Goal: Information Seeking & Learning: Learn about a topic

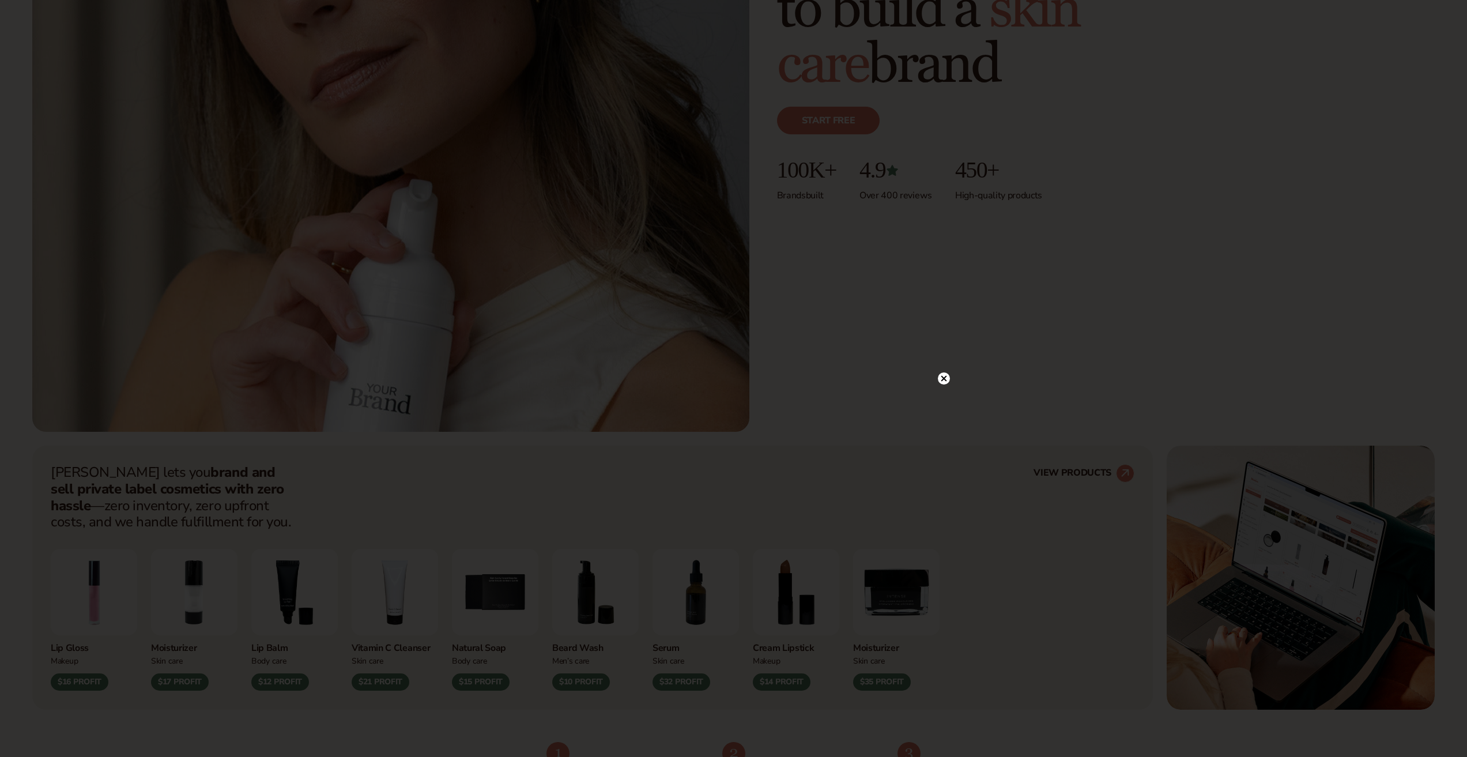
scroll to position [576, 0]
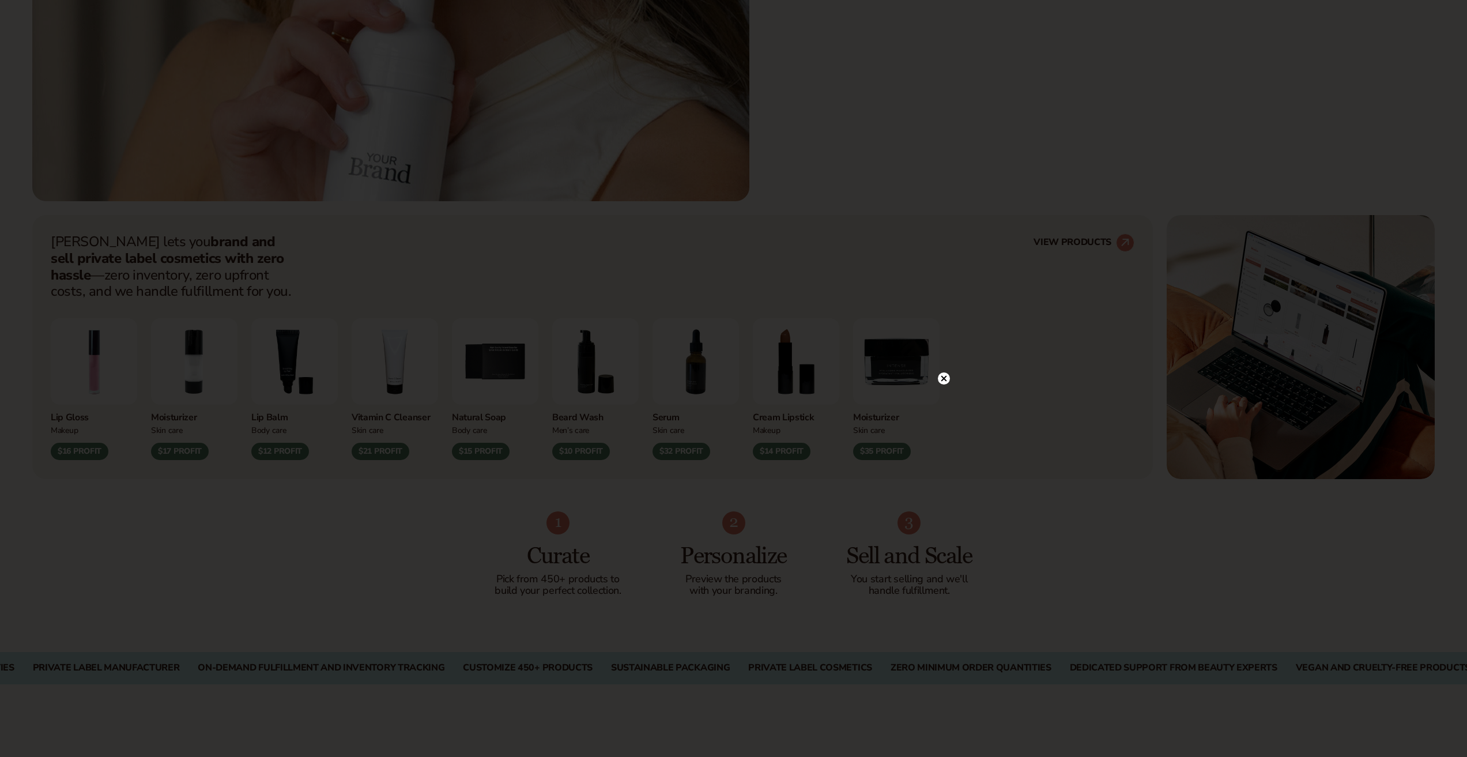
click at [939, 194] on div at bounding box center [733, 378] width 1467 height 757
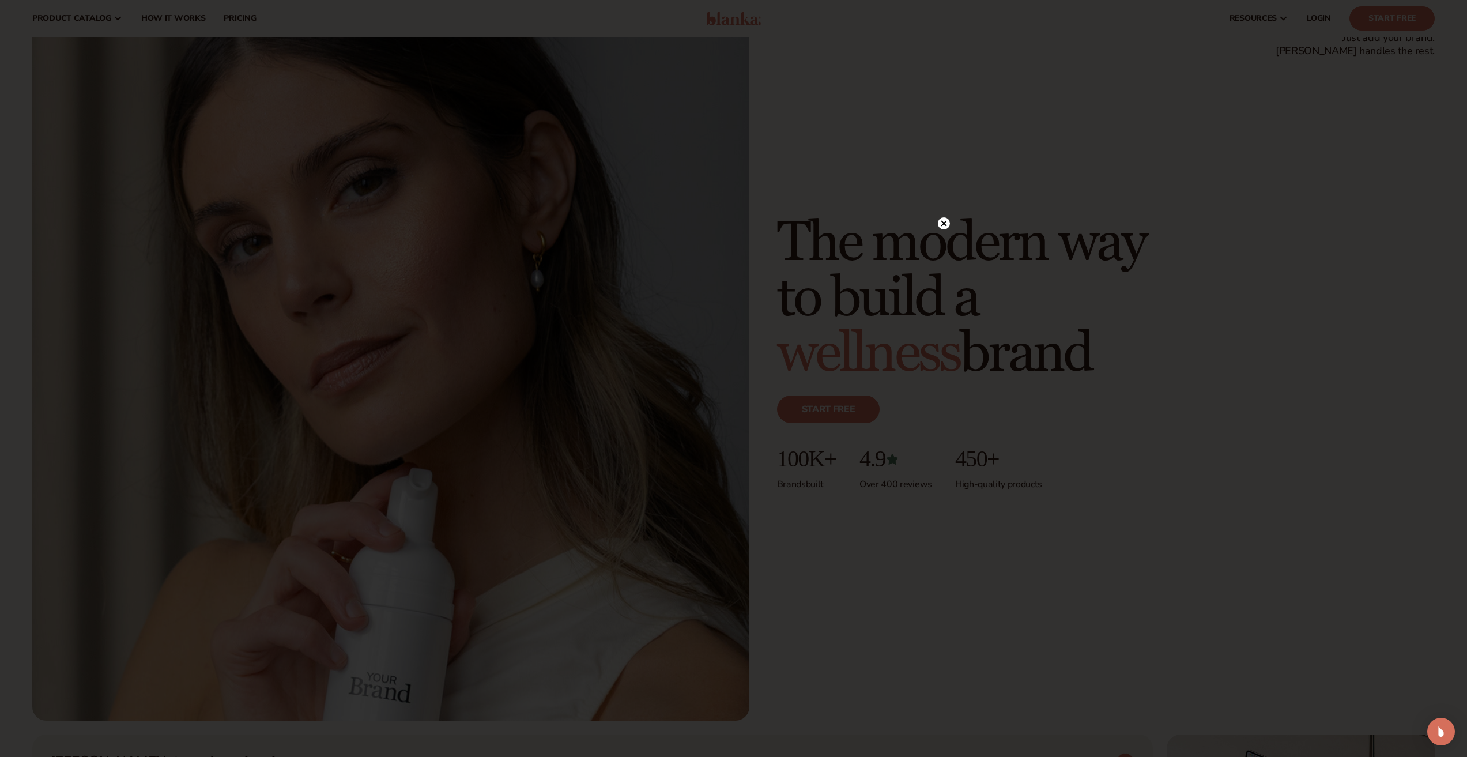
scroll to position [0, 0]
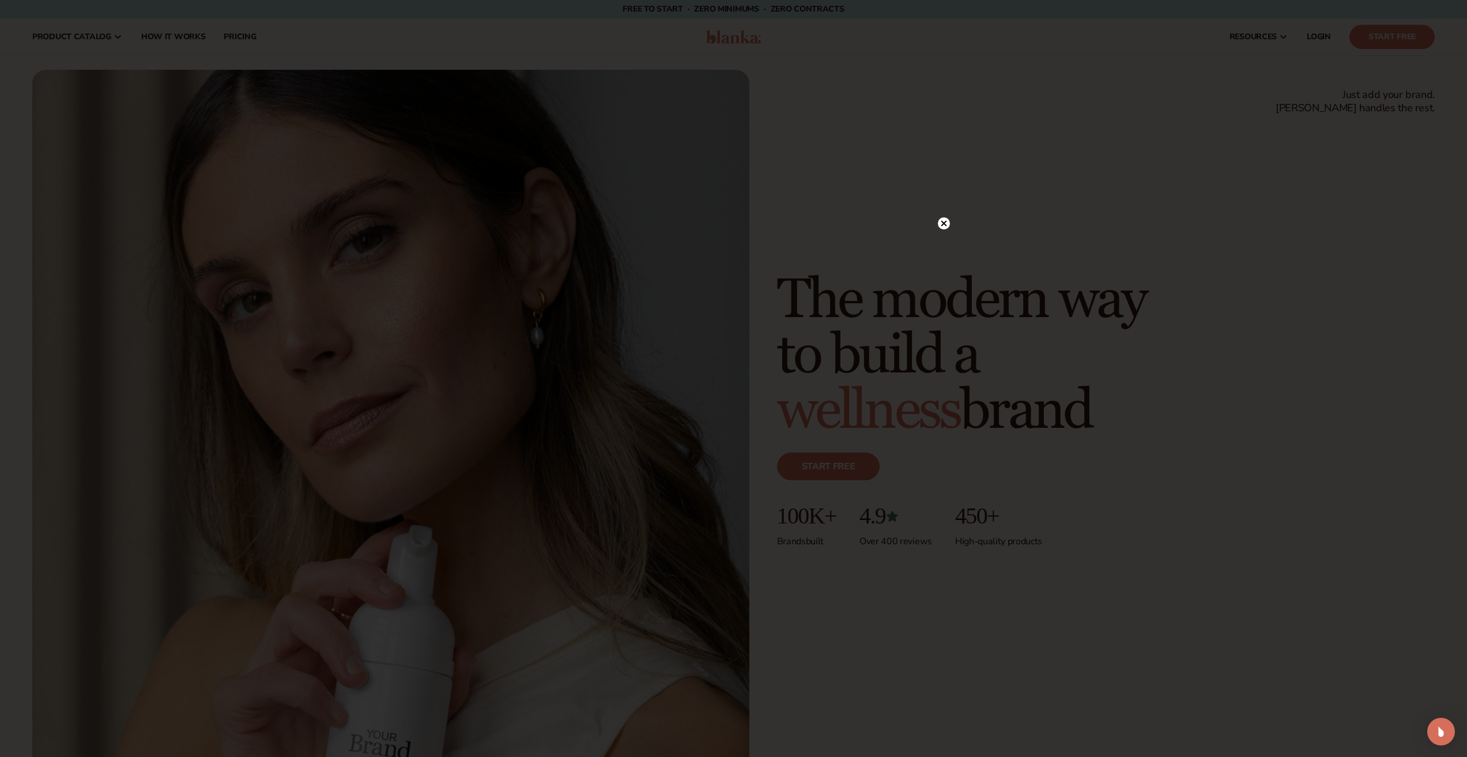
click at [943, 226] on div at bounding box center [733, 378] width 1467 height 757
click at [946, 240] on div at bounding box center [944, 247] width 12 height 20
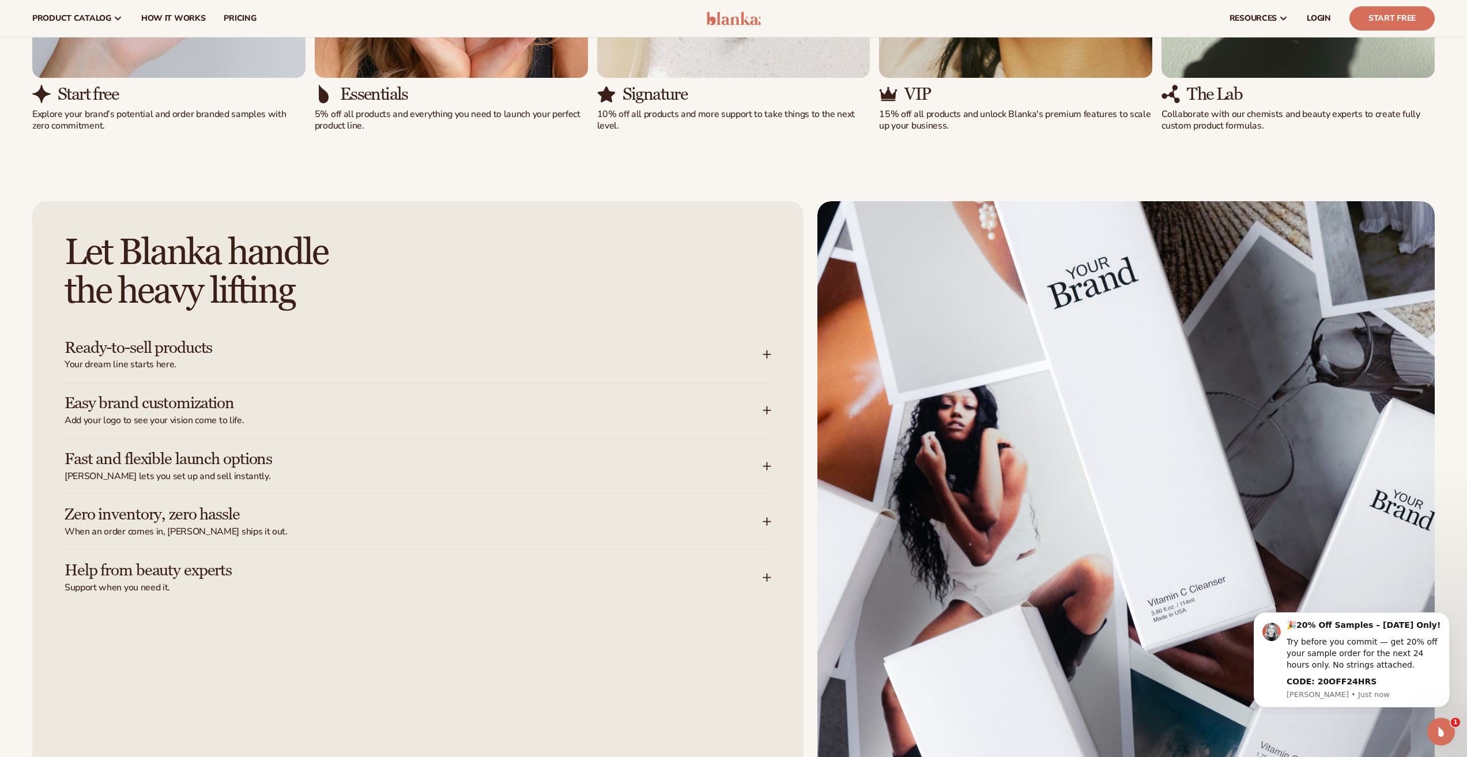
scroll to position [1633, 0]
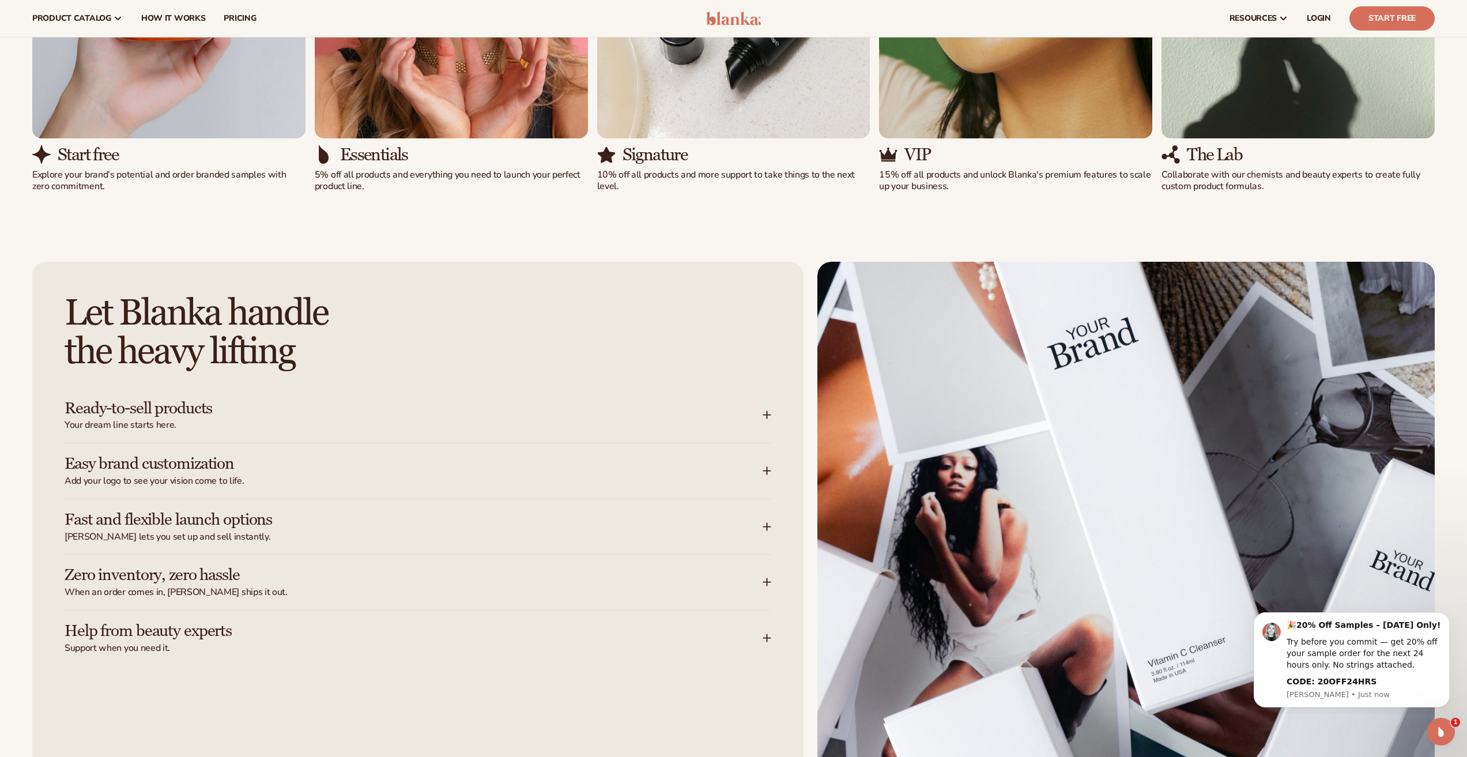
click at [193, 411] on h3 "Ready-to-sell products" at bounding box center [396, 408] width 663 height 18
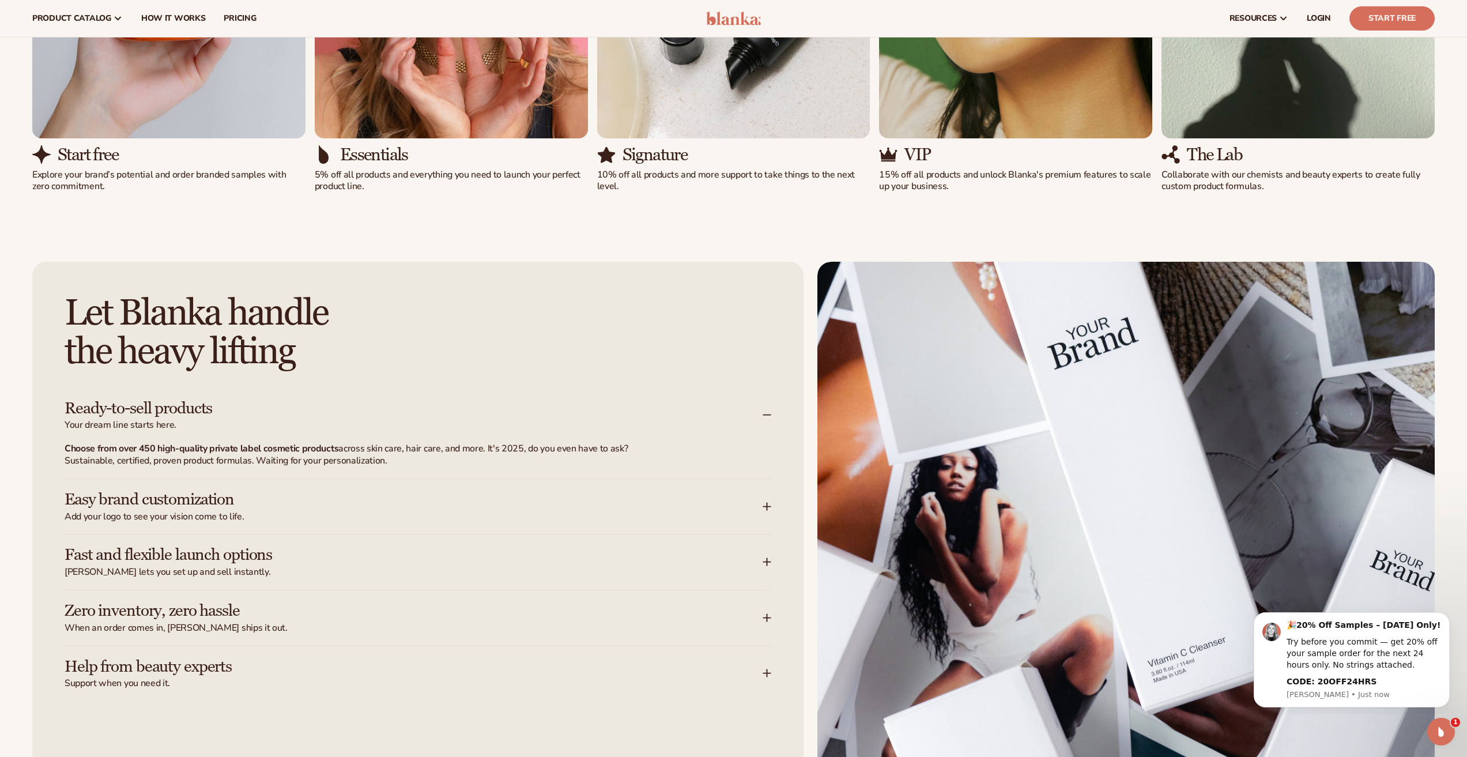
click at [196, 499] on h3 "Easy brand customization" at bounding box center [396, 499] width 663 height 18
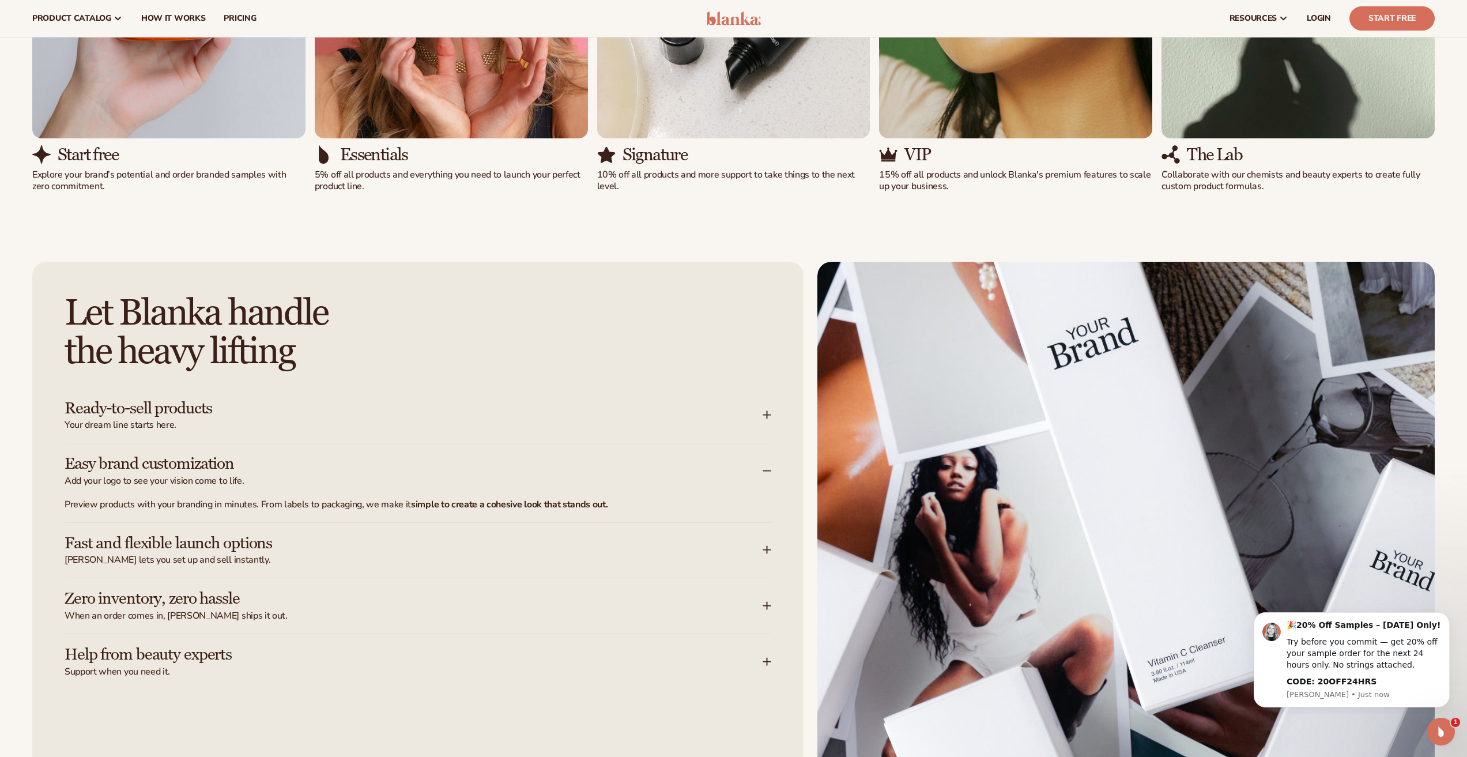
click at [199, 543] on h3 "Fast and flexible launch options" at bounding box center [396, 543] width 663 height 18
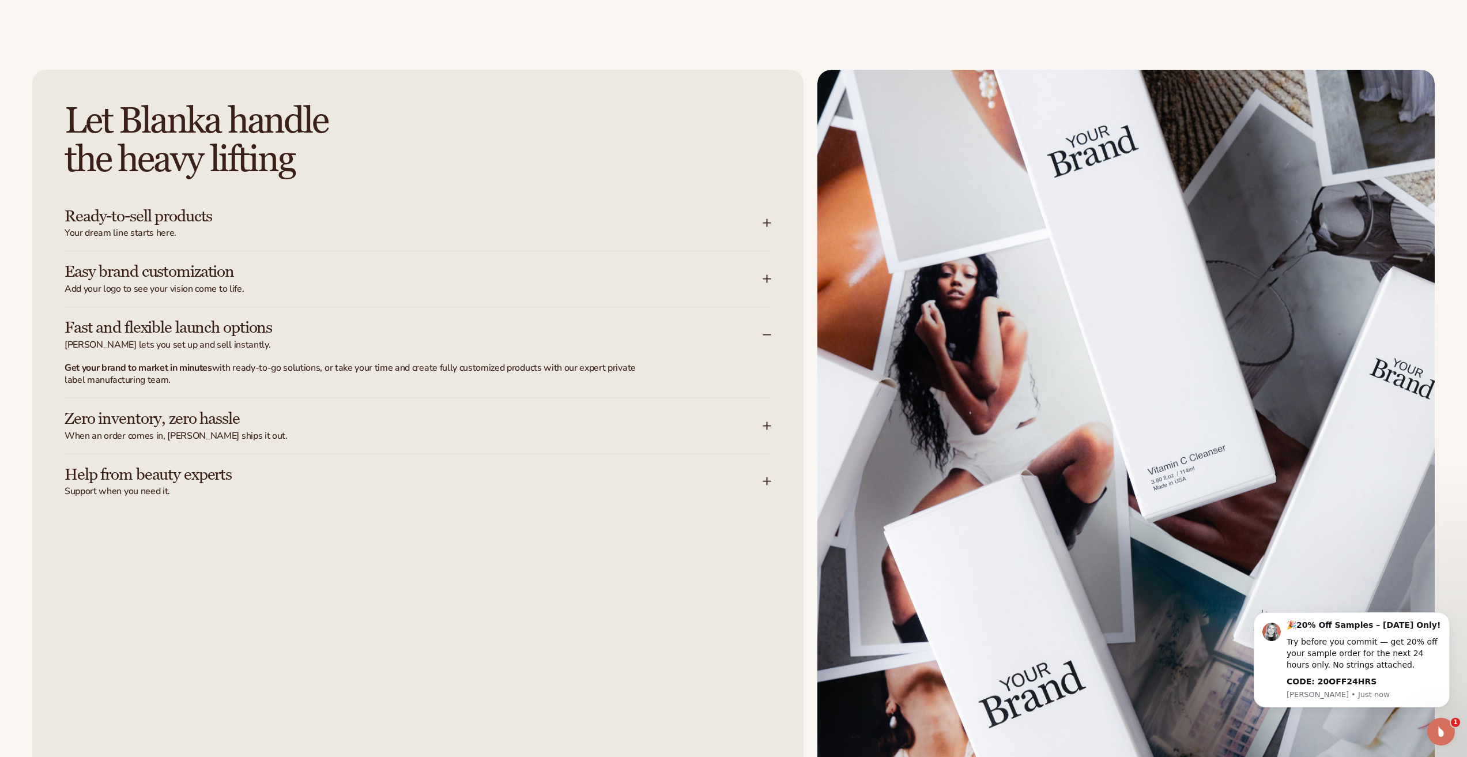
scroll to position [1825, 0]
click at [194, 429] on span "When an order comes in, [PERSON_NAME] ships it out." at bounding box center [414, 435] width 698 height 12
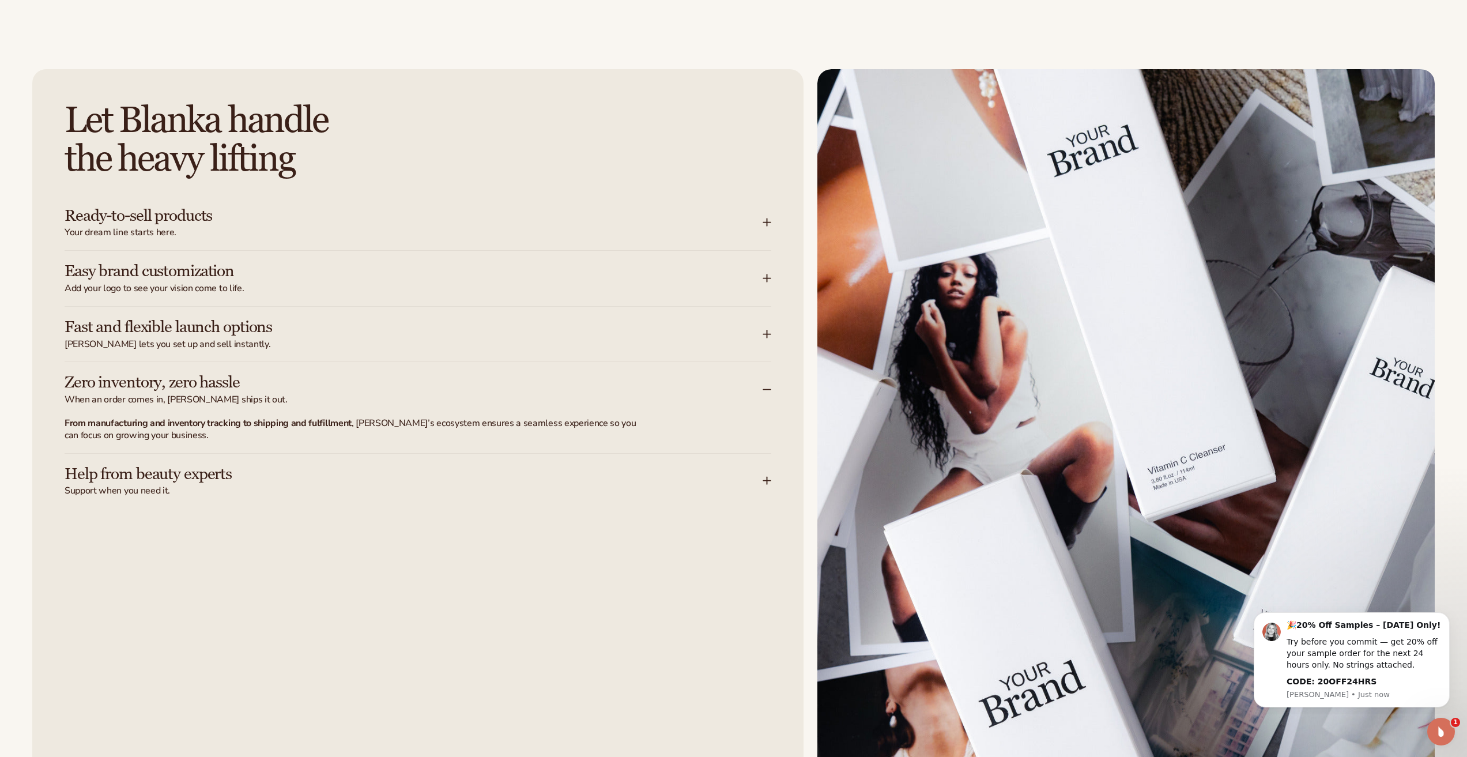
click at [178, 471] on h3 "Help from beauty experts" at bounding box center [396, 474] width 663 height 18
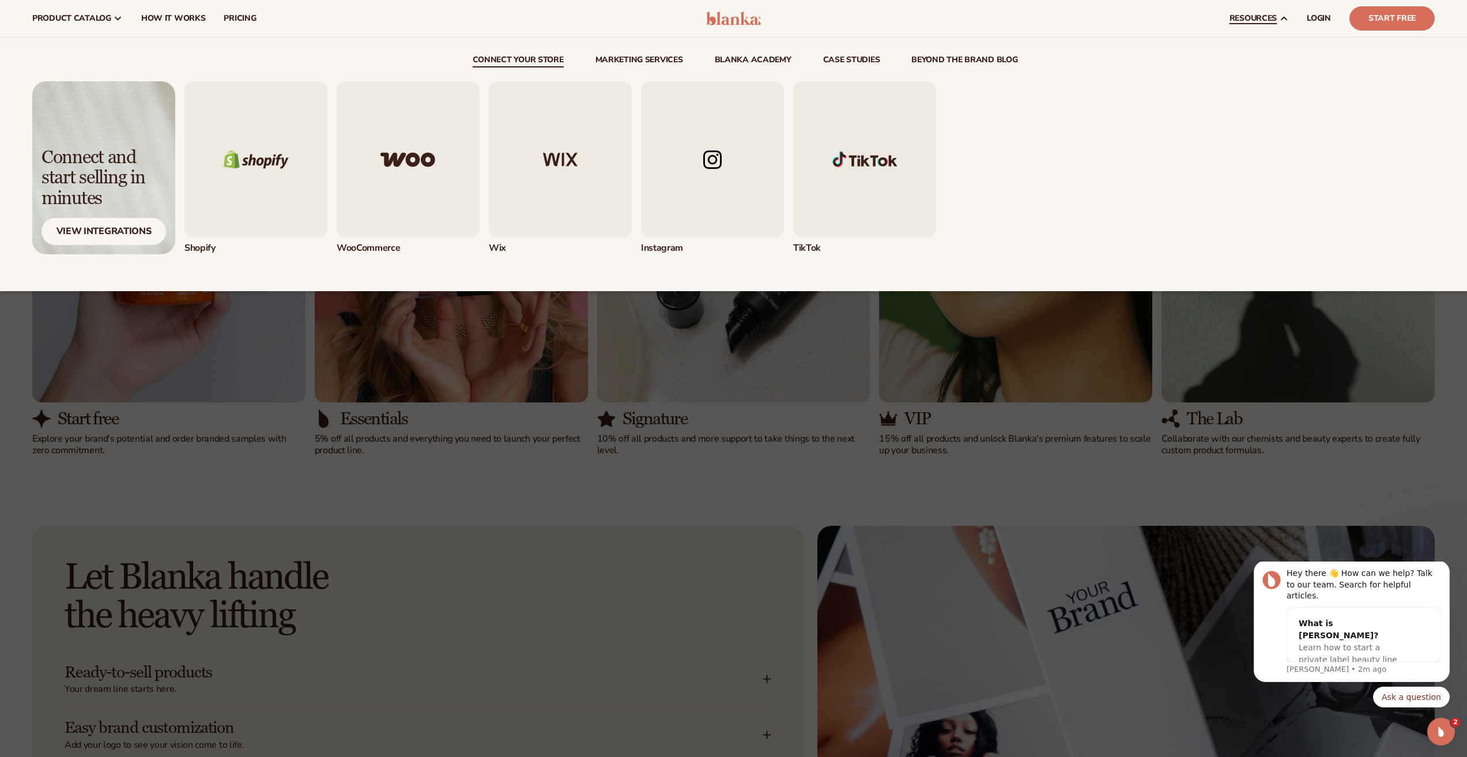
scroll to position [1216, 0]
